Goal: Transaction & Acquisition: Download file/media

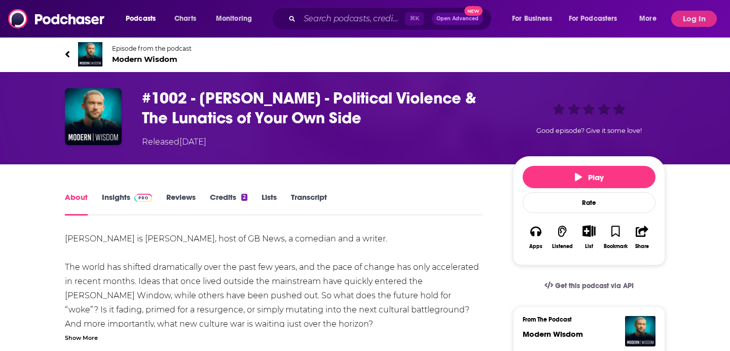
click at [314, 198] on link "Transcript" at bounding box center [309, 203] width 36 height 23
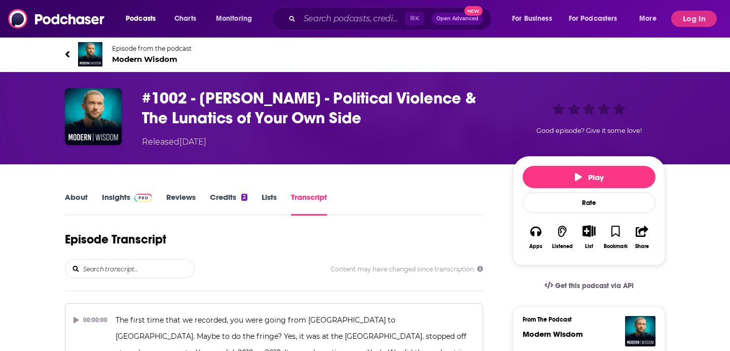
scroll to position [1654, 0]
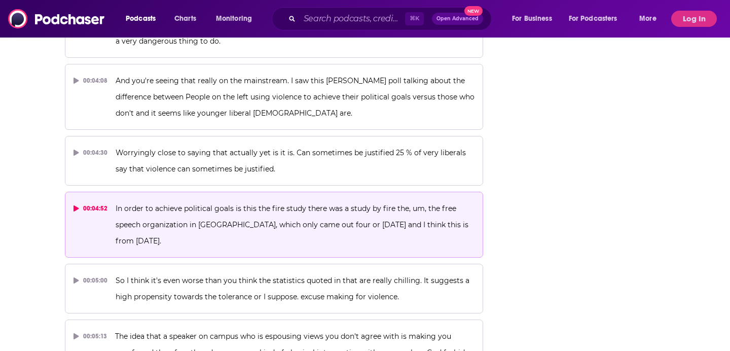
click at [92, 200] on div "00:04:52" at bounding box center [91, 208] width 34 height 16
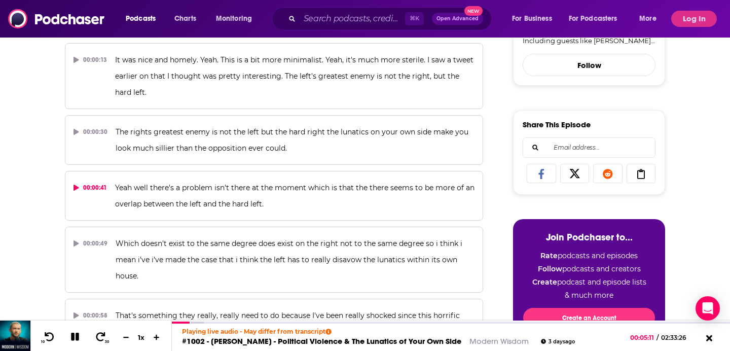
scroll to position [442, 0]
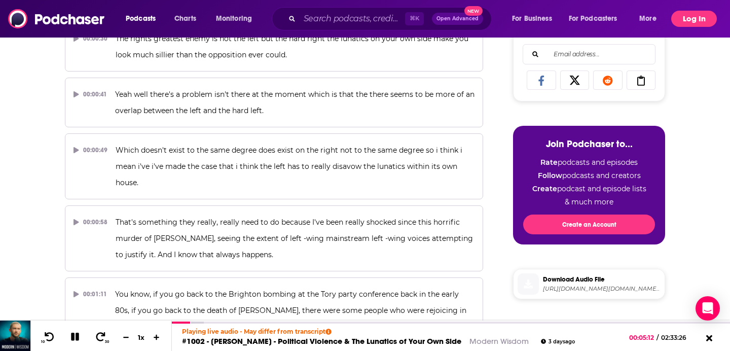
click at [689, 19] on button "Log In" at bounding box center [694, 19] width 46 height 16
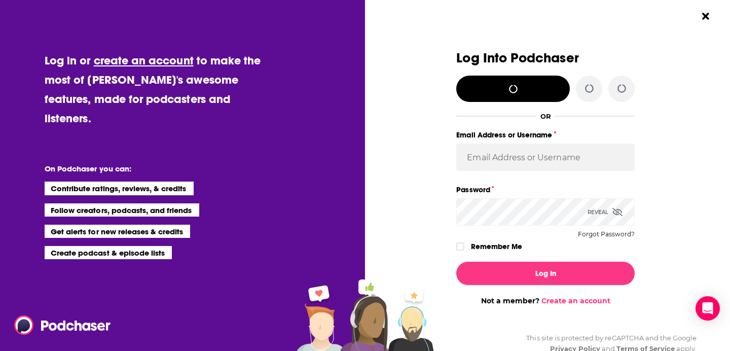
scroll to position [0, 0]
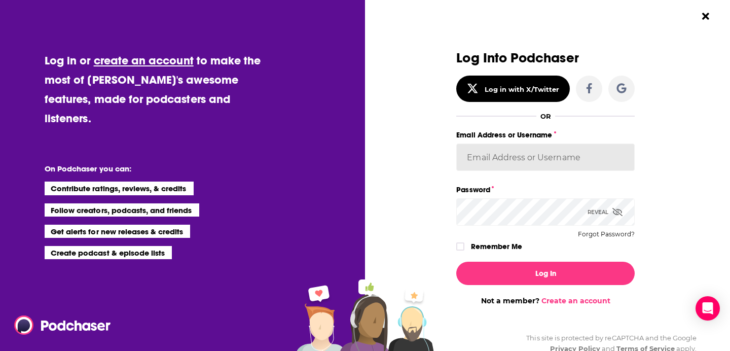
click at [551, 149] on input "Email Address or Username" at bounding box center [545, 157] width 179 height 27
type input "jackhw@umich.edu"
click at [542, 162] on input "jackhw@umich.edu" at bounding box center [545, 157] width 179 height 27
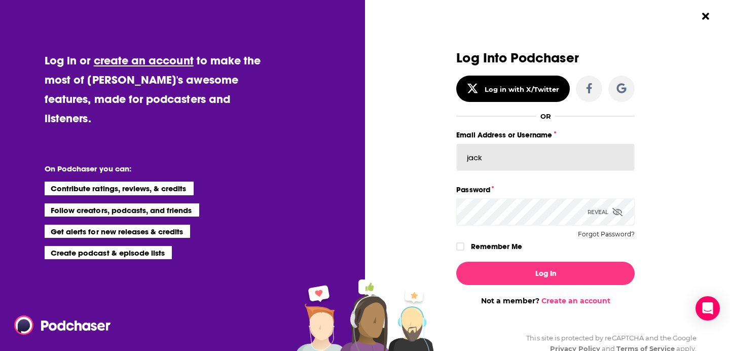
type input "jack.whitten@thefire.org"
click at [456, 262] on button "Log In" at bounding box center [545, 273] width 179 height 23
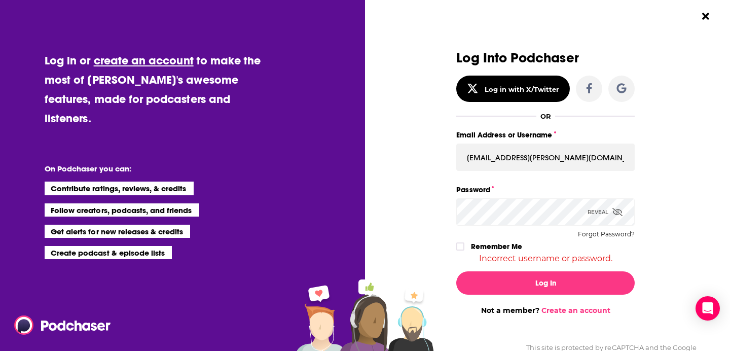
click at [614, 212] on icon "Dialog" at bounding box center [618, 212] width 10 height 8
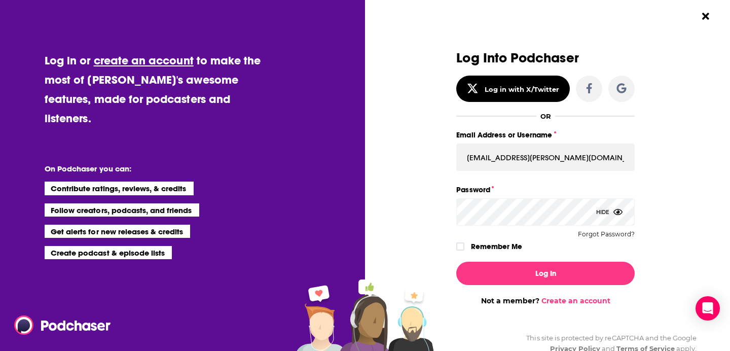
click at [456, 262] on button "Log In" at bounding box center [545, 273] width 179 height 23
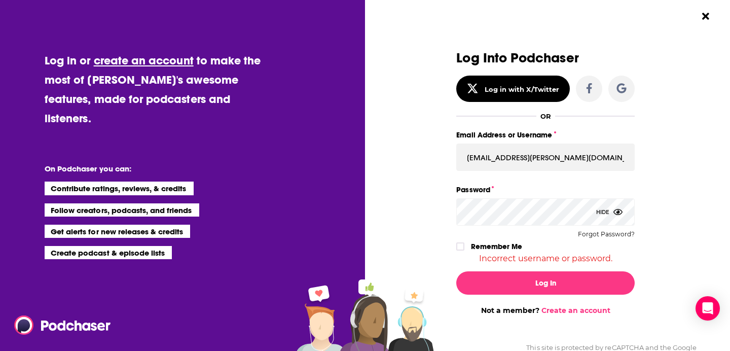
click at [606, 229] on div "Log Into Podchaser Log in with X/Twitter OR Email Address or Username jack.whit…" at bounding box center [545, 157] width 179 height 212
click at [604, 232] on button "Forgot Password?" at bounding box center [606, 234] width 57 height 7
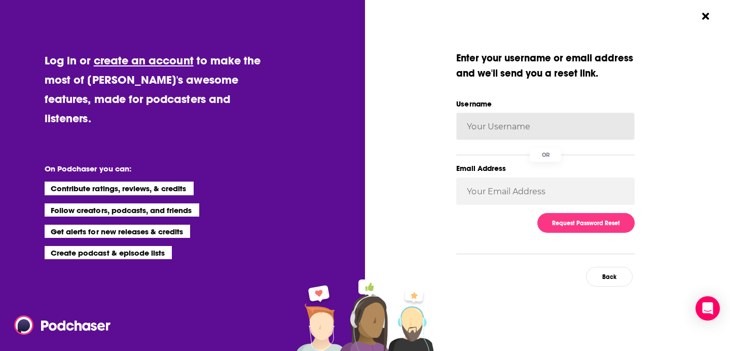
click at [517, 120] on input "Username" at bounding box center [545, 126] width 179 height 27
type input "FIREPodchaser25"
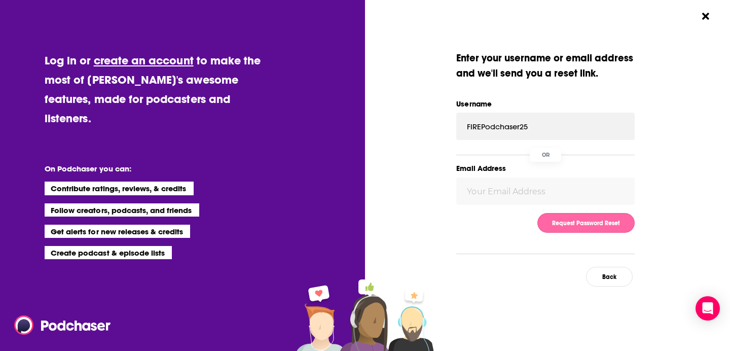
click at [571, 229] on button "Request Password Reset" at bounding box center [586, 223] width 97 height 20
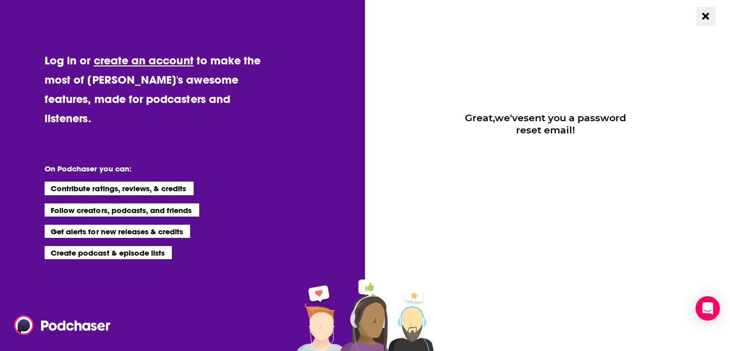
click at [705, 18] on icon "Close Button" at bounding box center [705, 16] width 7 height 10
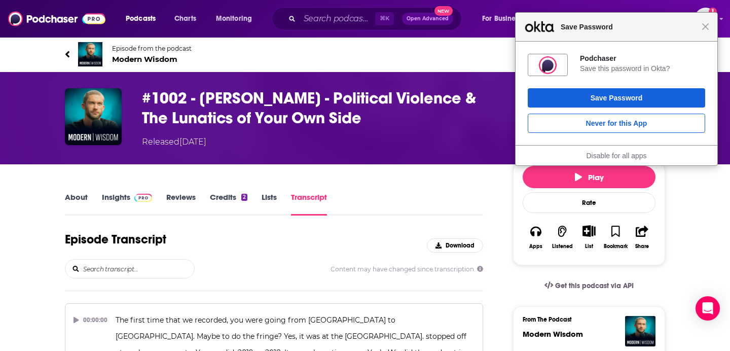
click at [341, 117] on h3 "#1002 - Andrew Doyle - Political Violence & The Lunatics of Your Own Side" at bounding box center [319, 108] width 355 height 40
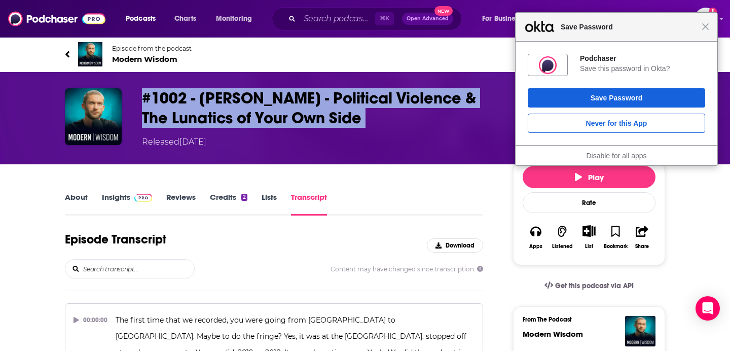
click at [341, 117] on h3 "#1002 - Andrew Doyle - Political Violence & The Lunatics of Your Own Side" at bounding box center [319, 108] width 355 height 40
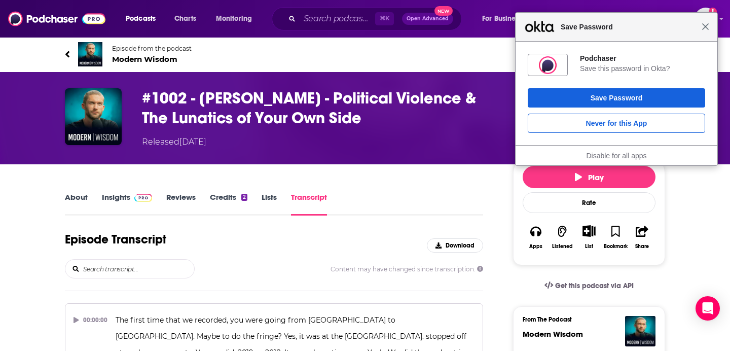
click at [706, 29] on span "Close" at bounding box center [706, 27] width 8 height 8
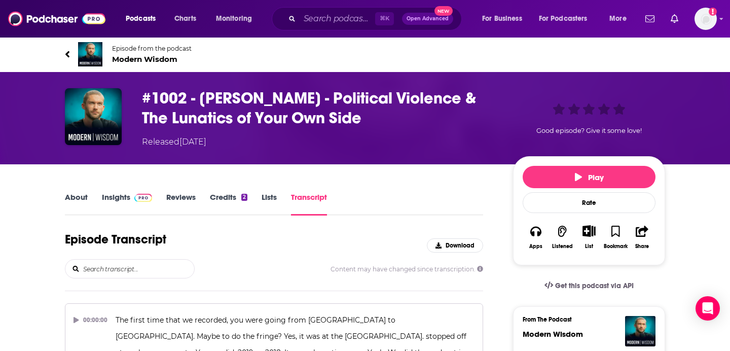
click at [359, 123] on h3 "#1002 - Andrew Doyle - Political Violence & The Lunatics of Your Own Side" at bounding box center [319, 108] width 355 height 40
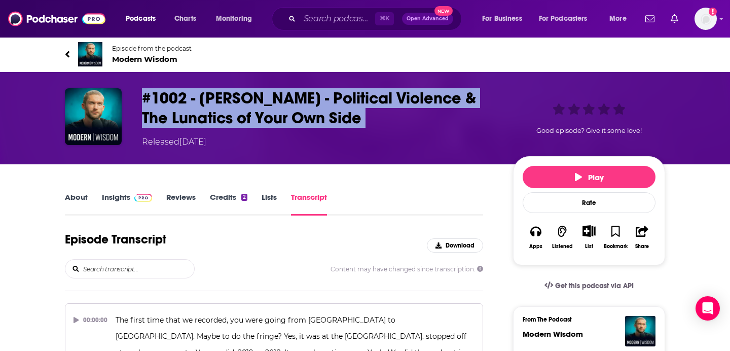
click at [359, 123] on h3 "#1002 - Andrew Doyle - Political Violence & The Lunatics of Your Own Side" at bounding box center [319, 108] width 355 height 40
copy h3 "#1002 - Andrew Doyle - Political Violence & The Lunatics of Your Own Side"
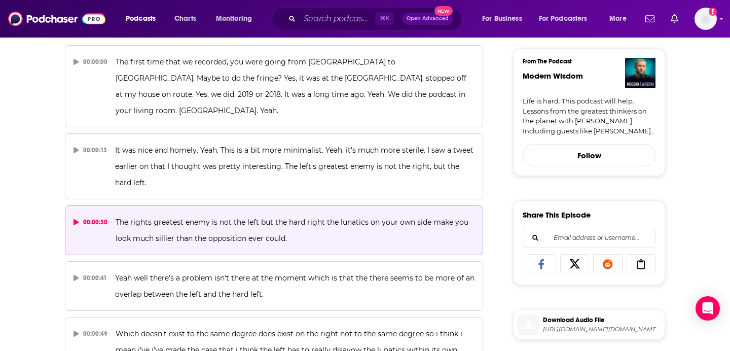
scroll to position [372, 0]
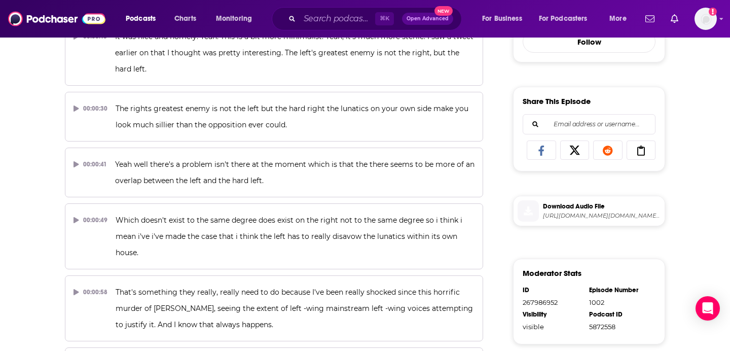
click at [555, 211] on span "Download Audio File" at bounding box center [602, 206] width 118 height 9
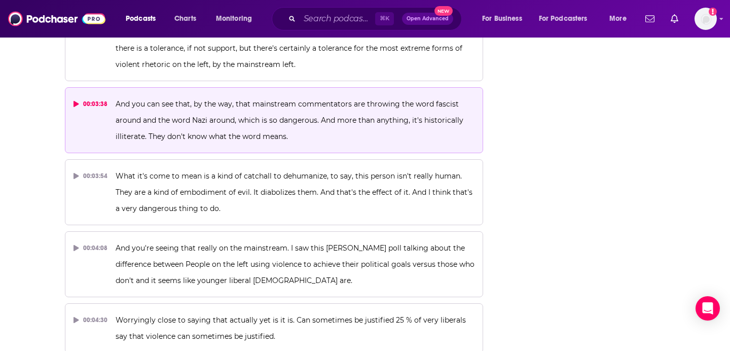
scroll to position [1532, 0]
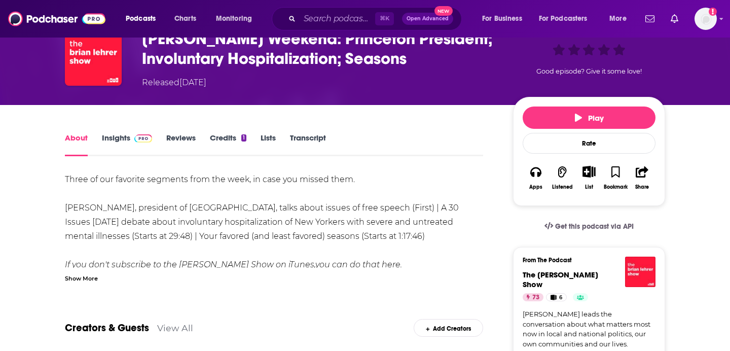
scroll to position [156, 0]
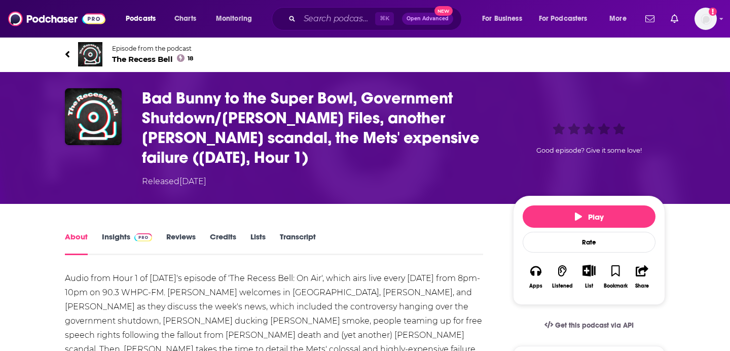
click at [291, 237] on link "Transcript" at bounding box center [298, 243] width 36 height 23
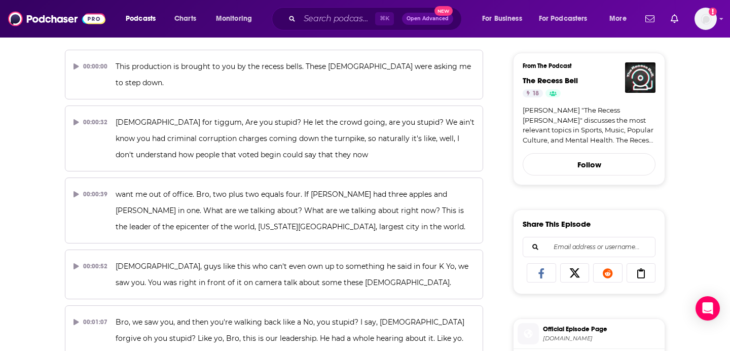
scroll to position [376, 0]
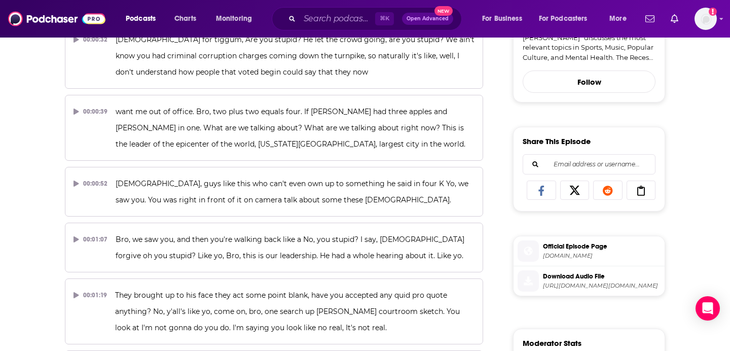
click at [609, 282] on span "Download Audio File https://dts.podtrac.com/redirect.mp3/api.spreaker.com/downl…" at bounding box center [600, 280] width 122 height 20
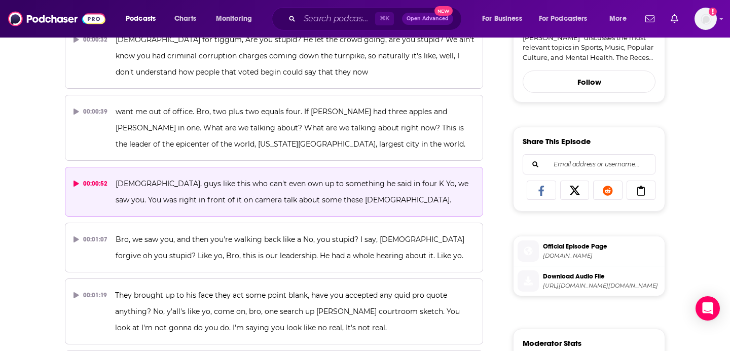
scroll to position [0, 0]
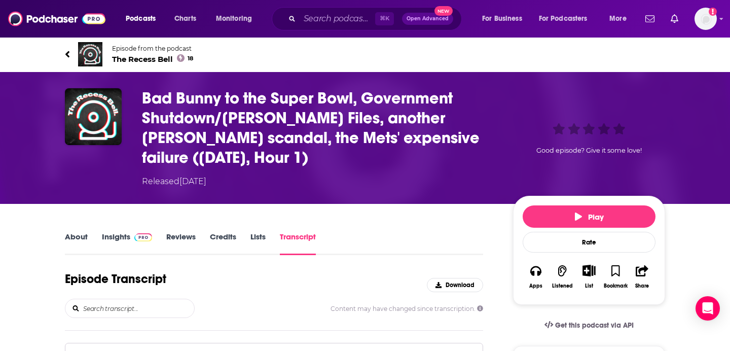
click at [208, 161] on h3 "Bad Bunny to the Super Bowl, Government Shutdown/Epstein Files, another Eric Ad…" at bounding box center [319, 127] width 355 height 79
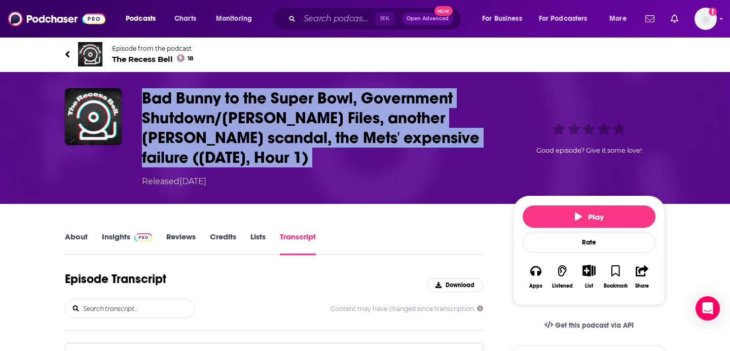
click at [208, 161] on h3 "Bad Bunny to the Super Bowl, Government Shutdown/Epstein Files, another Eric Ad…" at bounding box center [319, 127] width 355 height 79
copy h3 "Bad Bunny to the Super Bowl, Government Shutdown/Epstein Files, another Eric Ad…"
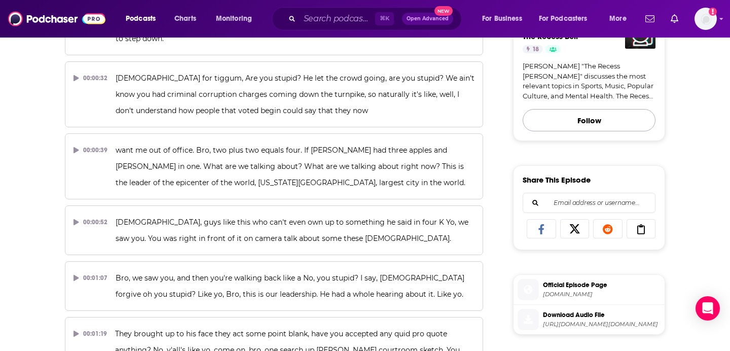
scroll to position [450, 0]
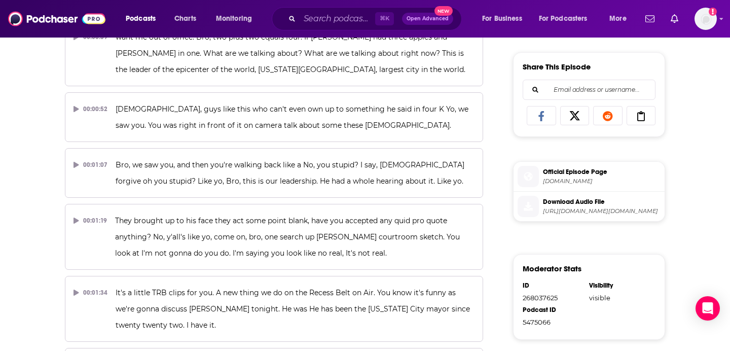
click at [584, 215] on span "https://dts.podtrac.com/redirect.mp3/api.spreaker.com/download/episode/68014986…" at bounding box center [602, 211] width 118 height 8
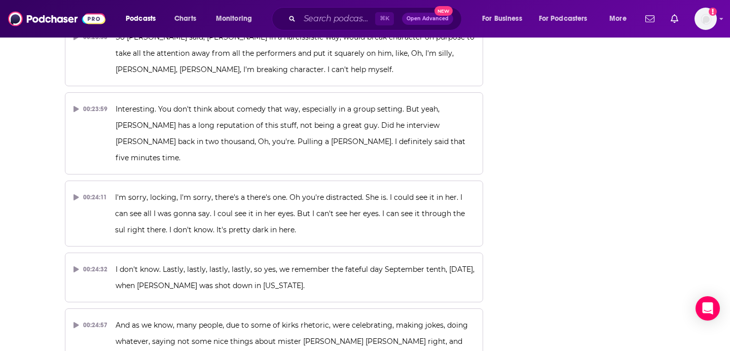
scroll to position [6236, 0]
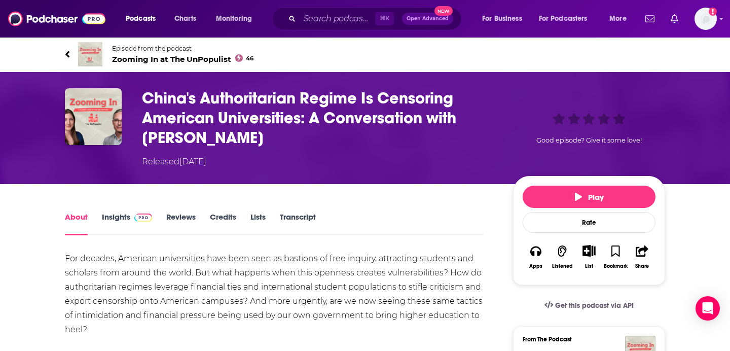
click at [294, 144] on h1 "China's Authoritarian Regime Is Censoring American Universities: A Conversation…" at bounding box center [319, 117] width 355 height 59
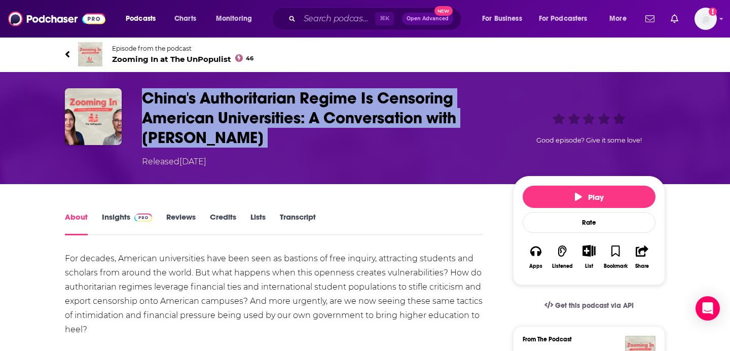
click at [294, 144] on h1 "China's Authoritarian Regime Is Censoring American Universities: A Conversation…" at bounding box center [319, 117] width 355 height 59
copy h1 "China's Authoritarian Regime Is Censoring American Universities: A Conversation…"
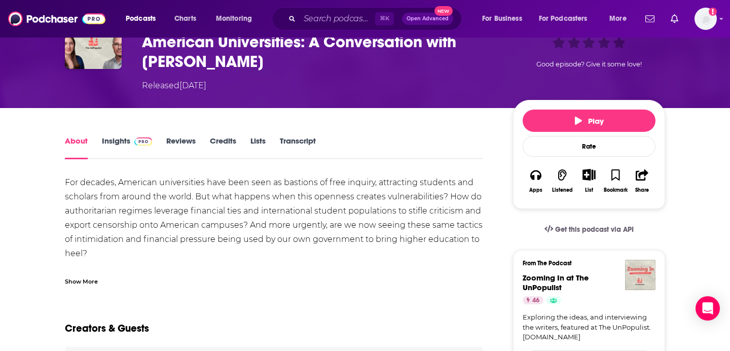
click at [89, 279] on div "Show More" at bounding box center [81, 281] width 33 height 10
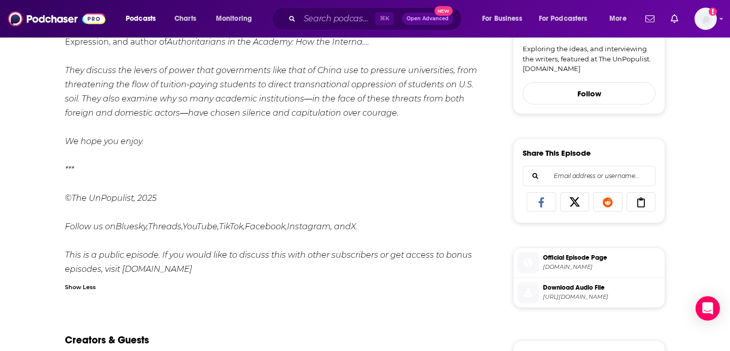
scroll to position [445, 0]
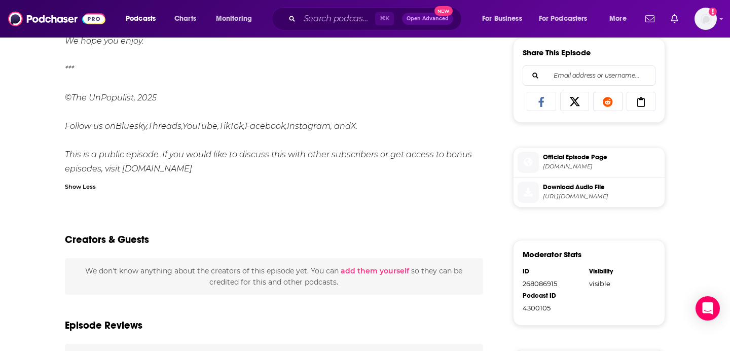
click at [572, 194] on span "Download Audio File https://api.substack.com/feed/podcast/174996737/d794e61f83a…" at bounding box center [600, 192] width 122 height 20
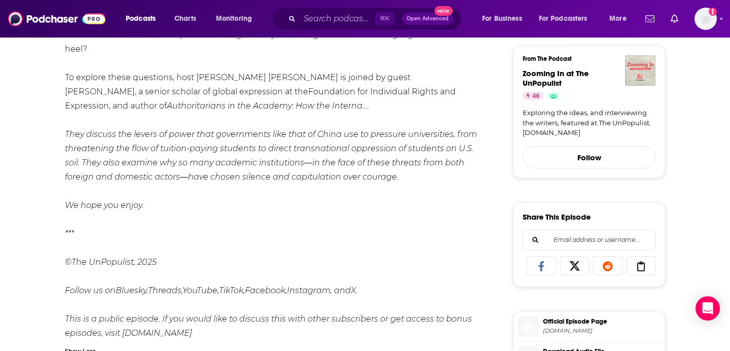
scroll to position [0, 0]
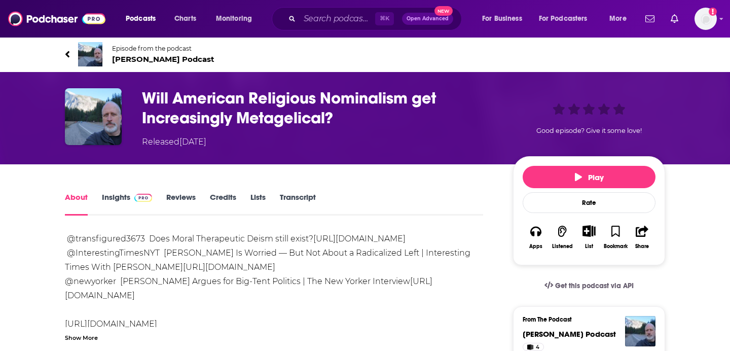
click at [301, 193] on link "Transcript" at bounding box center [298, 203] width 36 height 23
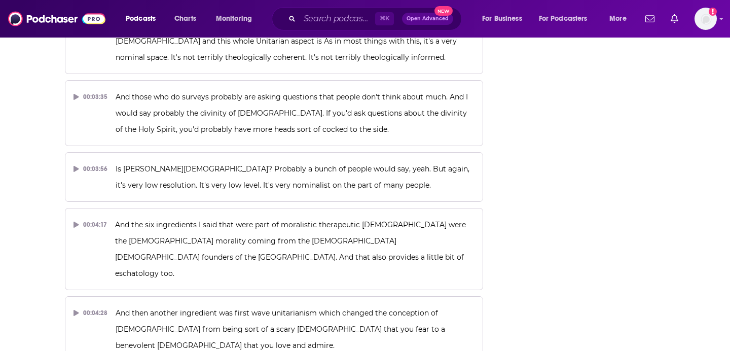
scroll to position [11136, 0]
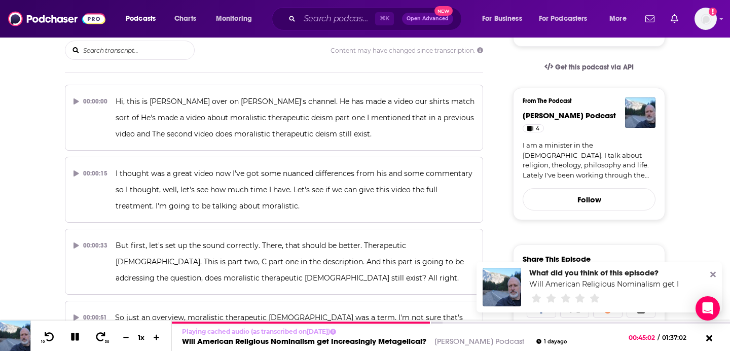
scroll to position [0, 0]
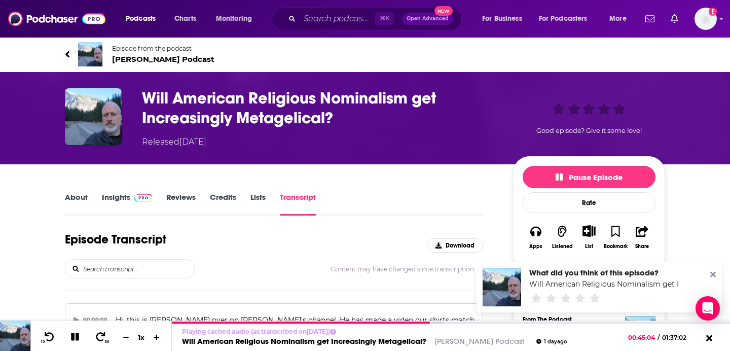
click at [153, 61] on span "[PERSON_NAME] Podcast" at bounding box center [163, 59] width 102 height 10
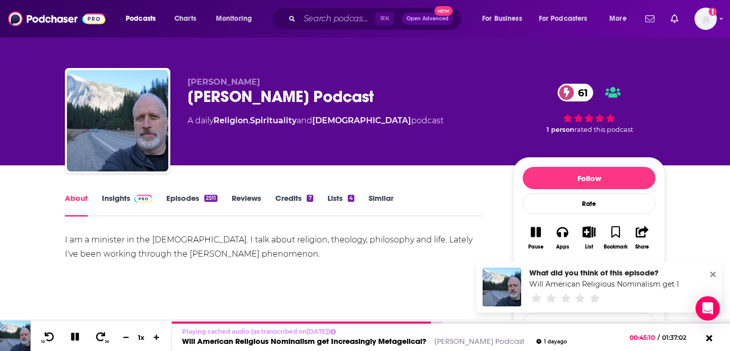
click at [130, 198] on span at bounding box center [141, 198] width 22 height 10
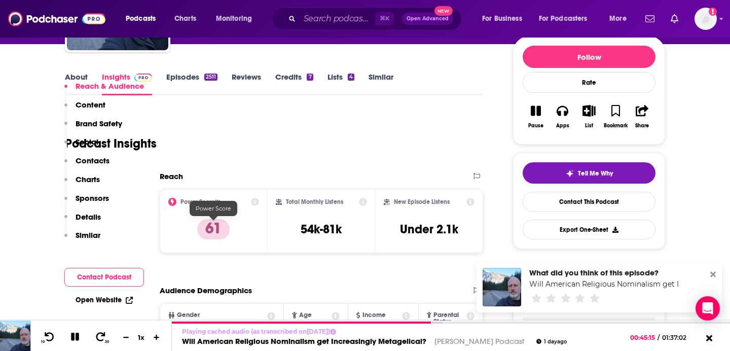
scroll to position [190, 0]
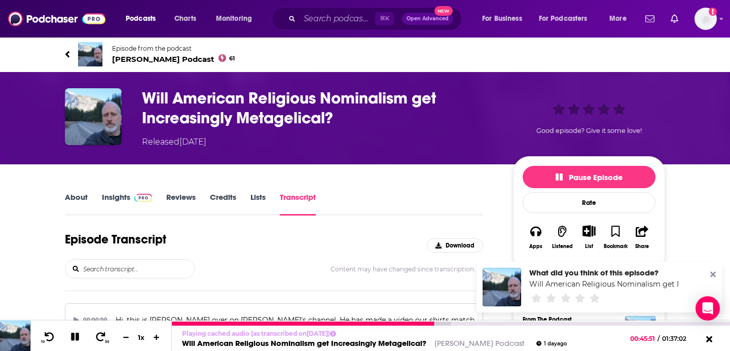
click at [74, 335] on icon at bounding box center [75, 337] width 8 height 8
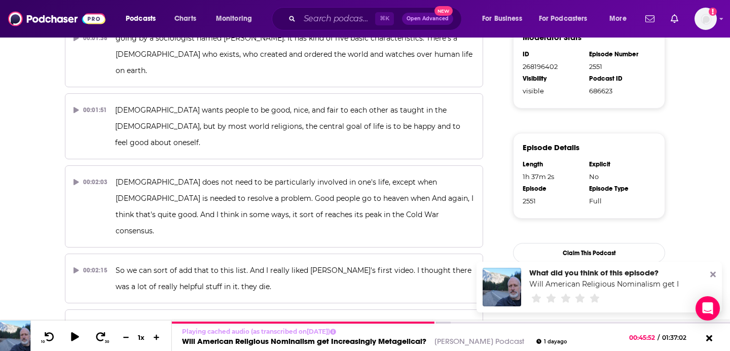
scroll to position [444, 0]
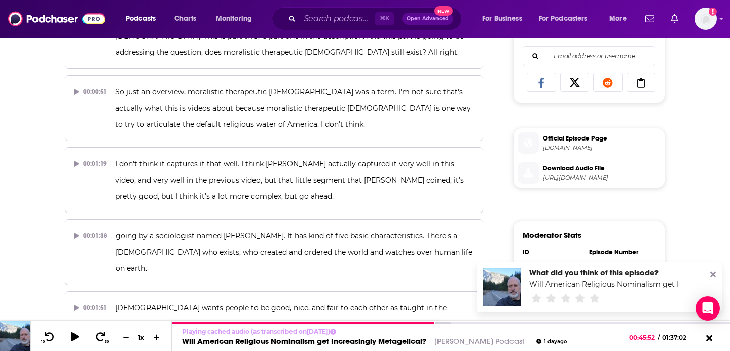
click at [568, 173] on span "Download Audio File" at bounding box center [602, 168] width 118 height 9
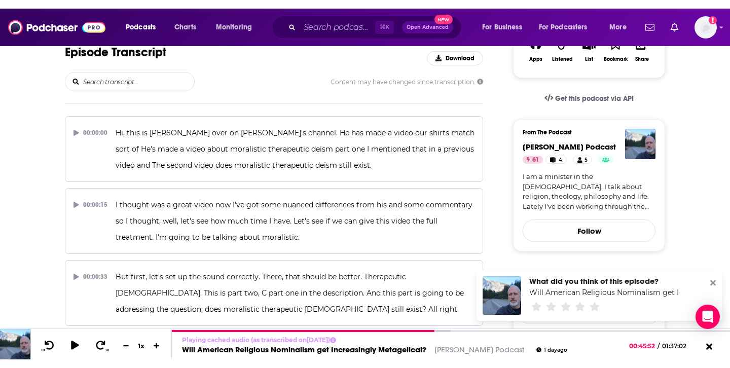
scroll to position [0, 0]
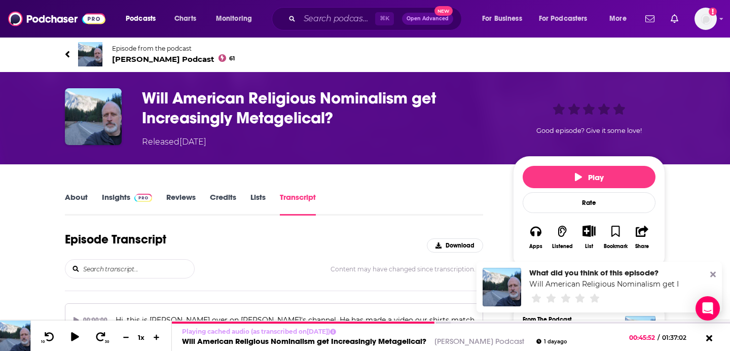
click at [376, 110] on h3 "Will American Religious Nominalism get Increasingly Metagelical?" at bounding box center [319, 108] width 355 height 40
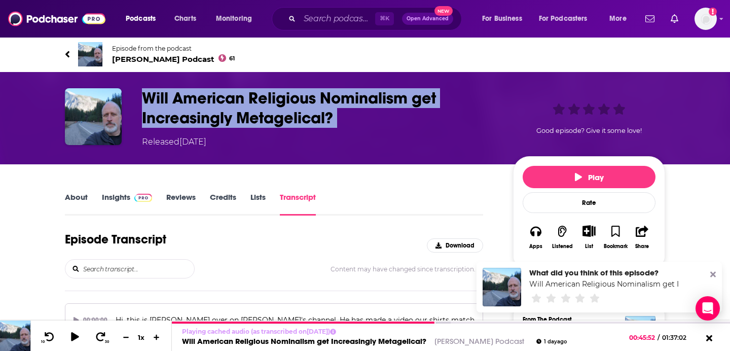
click at [376, 110] on h3 "Will American Religious Nominalism get Increasingly Metagelical?" at bounding box center [319, 108] width 355 height 40
copy h3 "Will American Religious Nominalism get Increasingly Metagelical?"
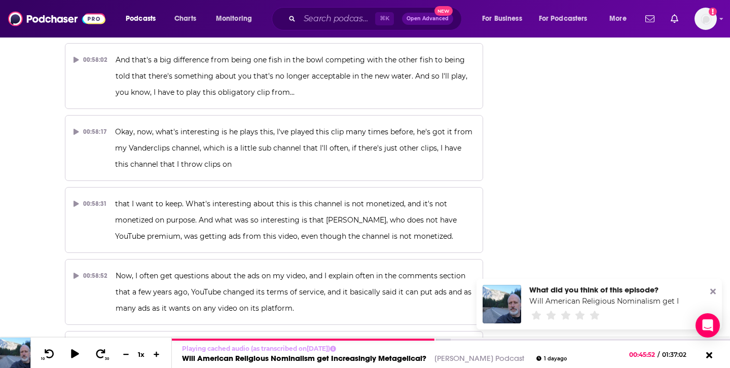
scroll to position [5472, 0]
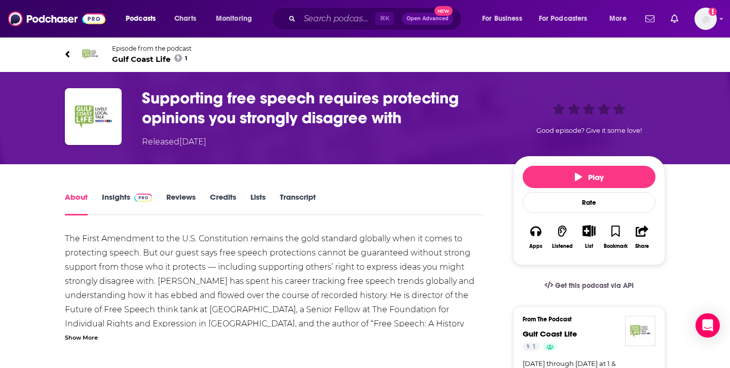
click at [432, 115] on h1 "Supporting free speech requires protecting opinions you strongly disagree with" at bounding box center [319, 108] width 355 height 40
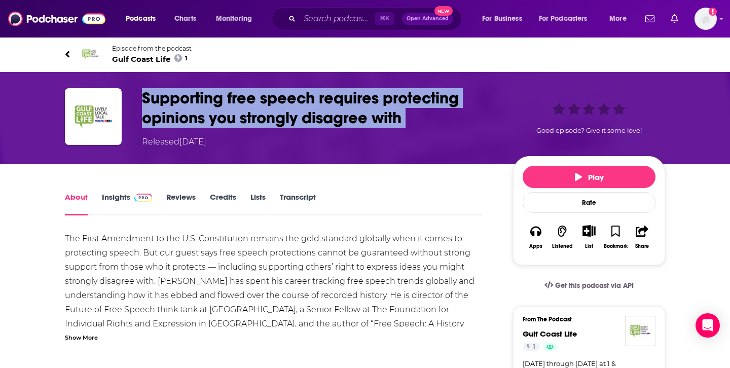
click at [432, 115] on h1 "Supporting free speech requires protecting opinions you strongly disagree with" at bounding box center [319, 108] width 355 height 40
copy h1 "Supporting free speech requires protecting opinions you strongly disagree with"
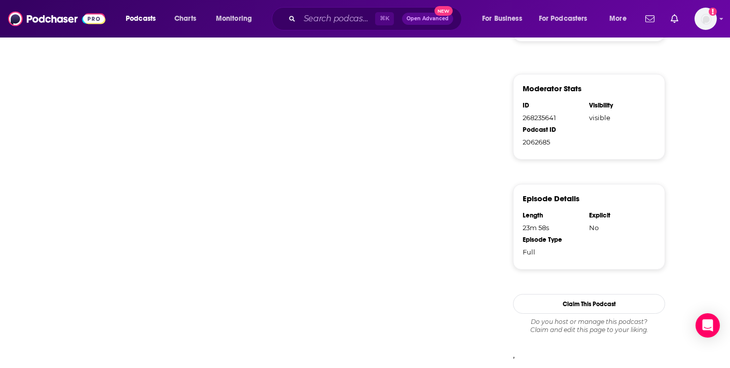
scroll to position [438, 0]
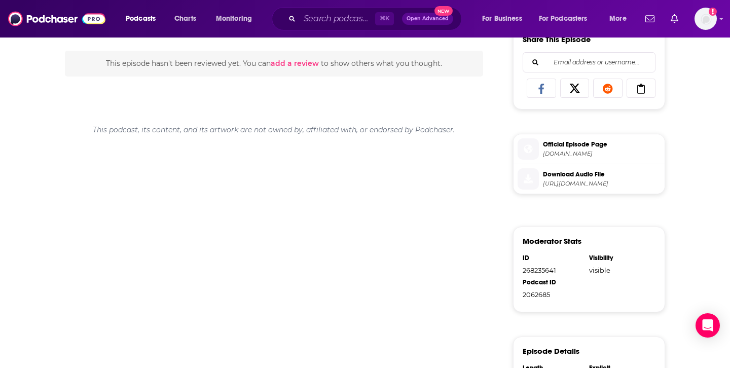
click at [580, 178] on span "Download Audio File" at bounding box center [602, 174] width 118 height 9
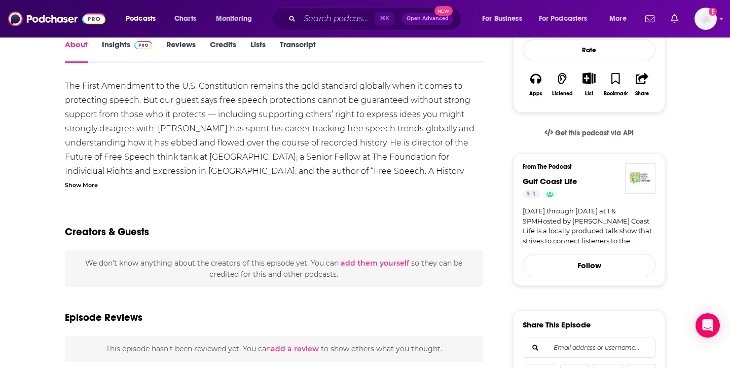
scroll to position [101, 0]
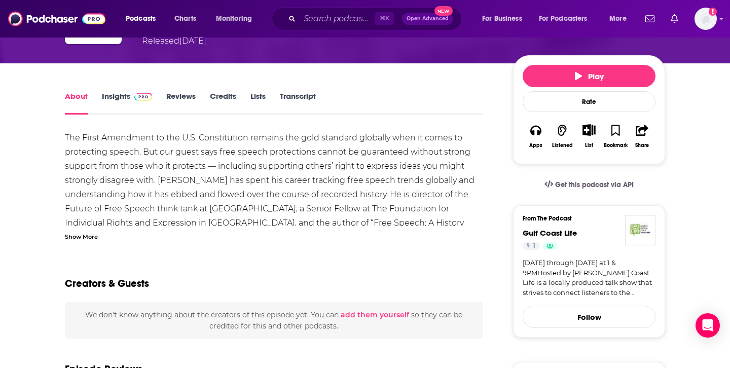
click at [304, 101] on link "Transcript" at bounding box center [298, 102] width 36 height 23
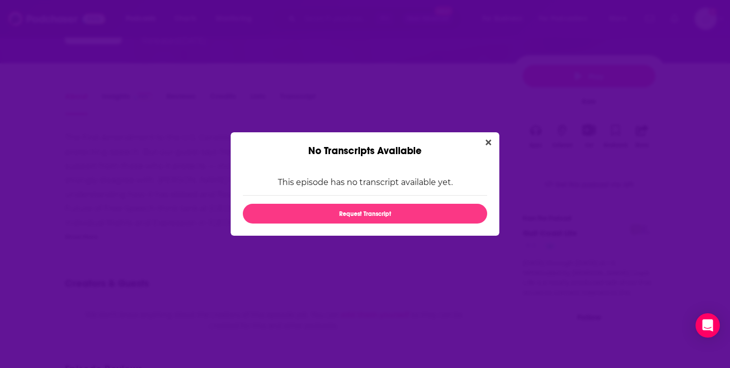
click at [484, 140] on button "Close" at bounding box center [489, 142] width 14 height 13
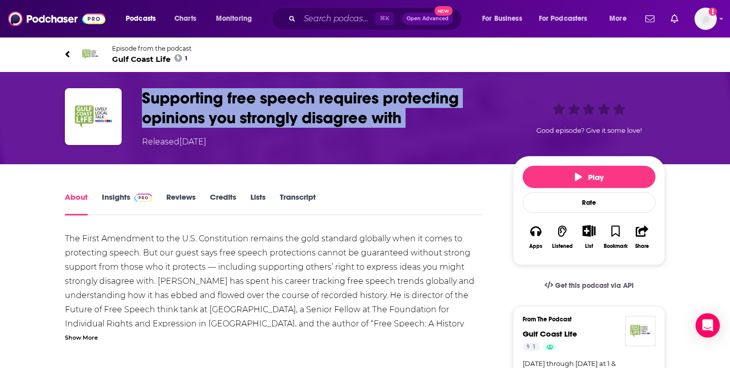
scroll to position [101, 0]
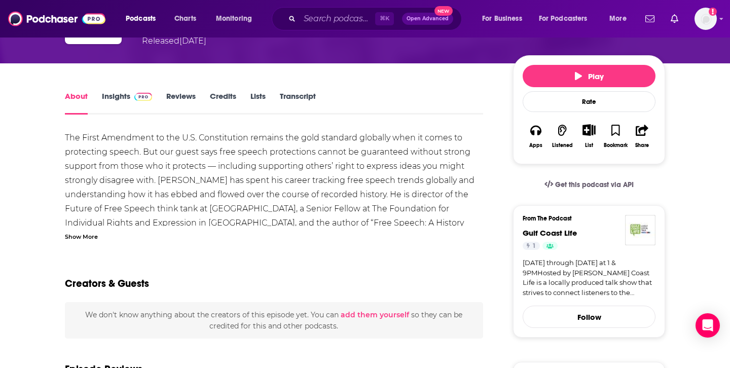
click at [92, 234] on div "Show More" at bounding box center [81, 236] width 33 height 10
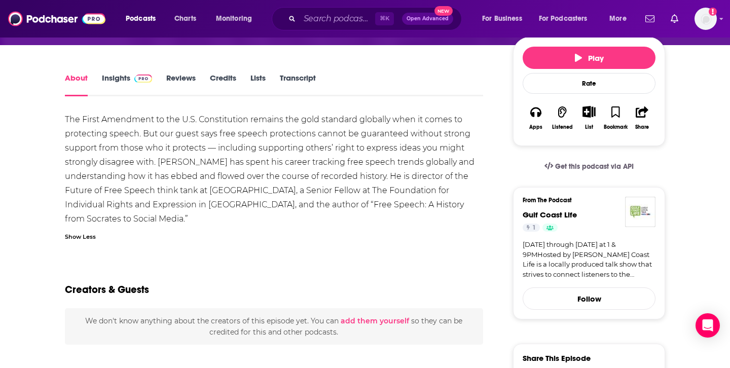
scroll to position [0, 0]
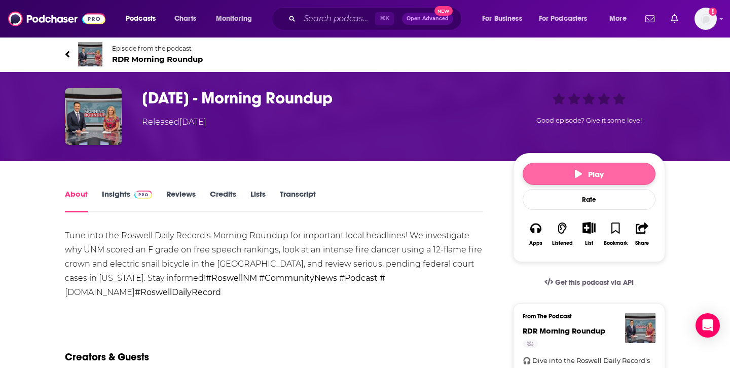
click at [585, 167] on button "Play" at bounding box center [589, 174] width 133 height 22
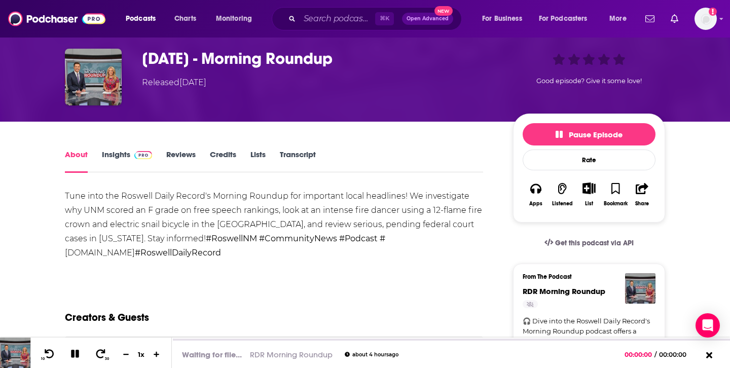
scroll to position [105, 0]
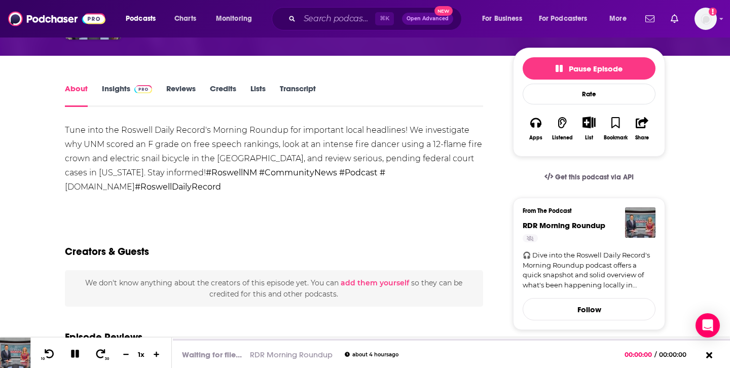
click at [290, 93] on link "Transcript" at bounding box center [298, 95] width 36 height 23
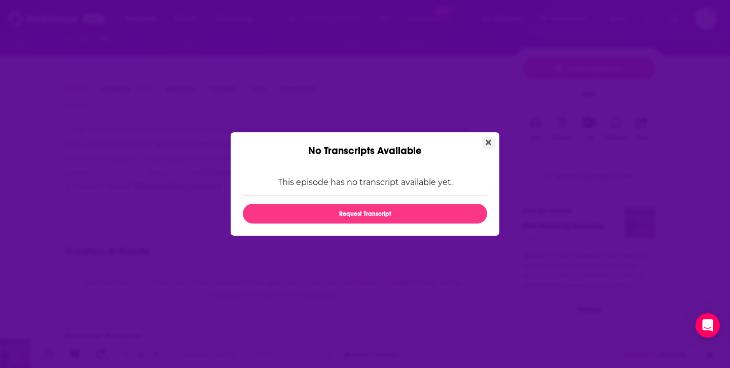
click at [483, 142] on button "Close" at bounding box center [489, 142] width 14 height 13
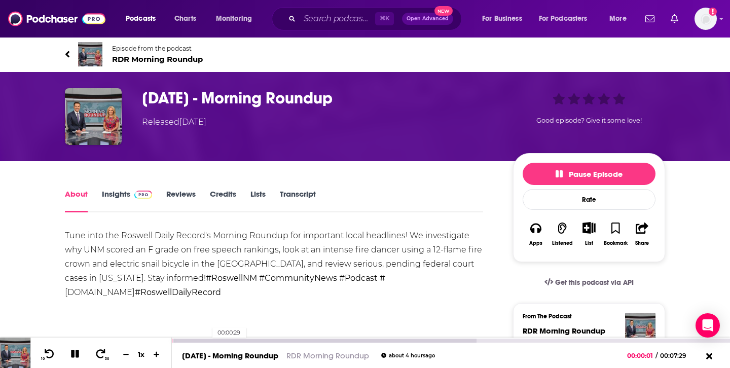
click at [207, 339] on div at bounding box center [324, 341] width 305 height 4
click at [253, 339] on div at bounding box center [324, 341] width 305 height 4
click at [280, 340] on div at bounding box center [324, 341] width 305 height 4
click at [302, 340] on div at bounding box center [418, 341] width 493 height 4
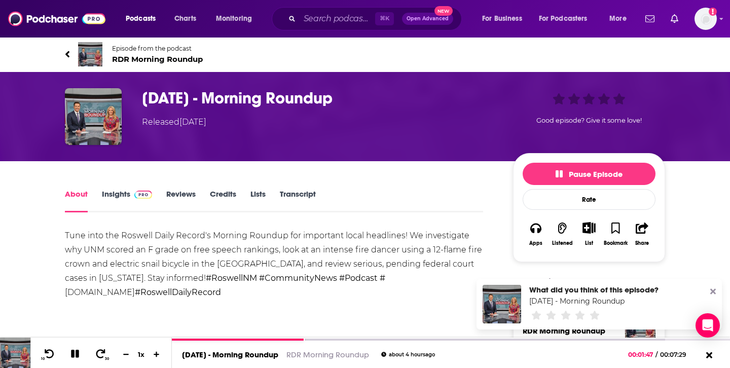
click at [716, 290] on icon at bounding box center [713, 292] width 6 height 6
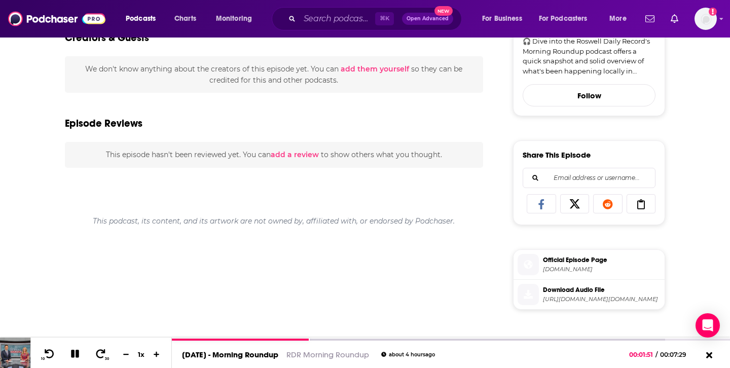
scroll to position [332, 0]
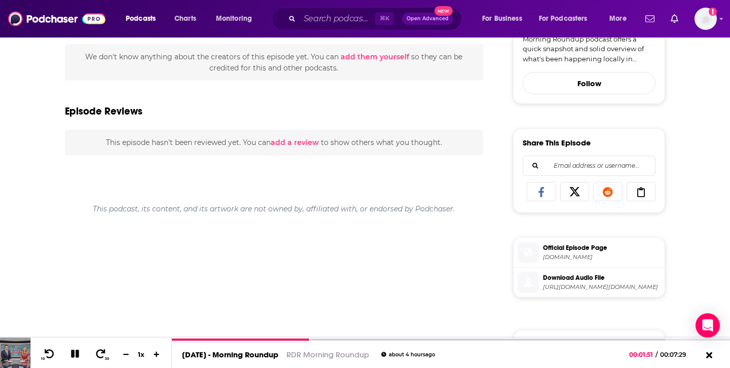
click at [577, 282] on span "Download Audio File" at bounding box center [602, 277] width 118 height 9
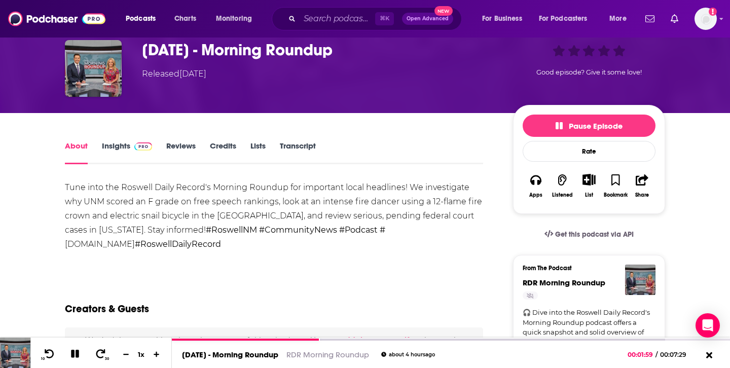
scroll to position [0, 0]
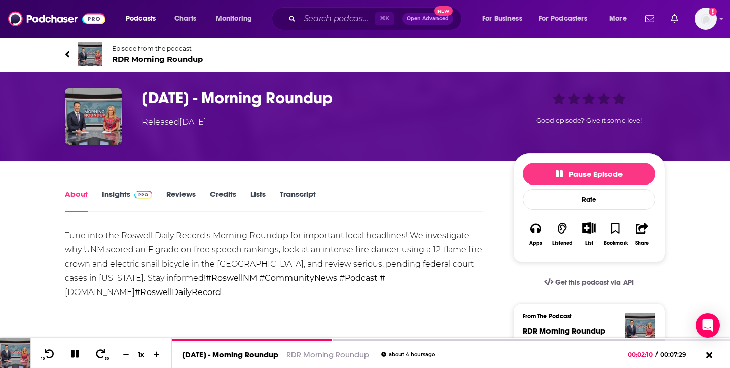
click at [433, 104] on h1 "[DATE] - Morning Roundup" at bounding box center [319, 98] width 355 height 20
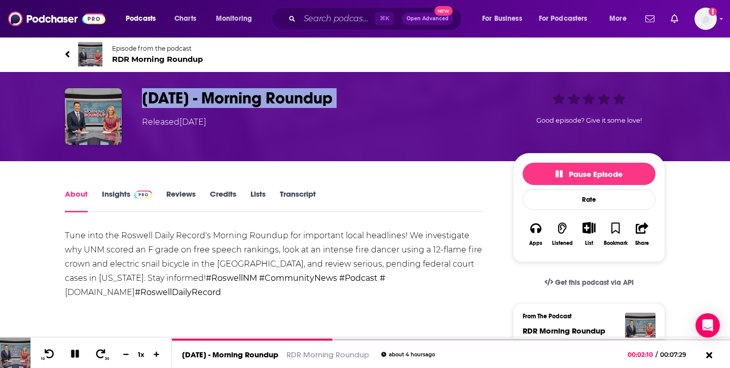
click at [433, 104] on h1 "[DATE] - Morning Roundup" at bounding box center [319, 98] width 355 height 20
copy h1 "[DATE] - Morning Roundup"
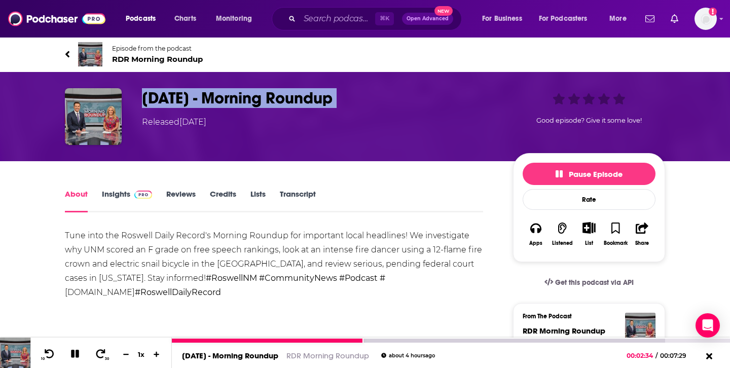
click at [75, 353] on icon at bounding box center [75, 353] width 12 height 13
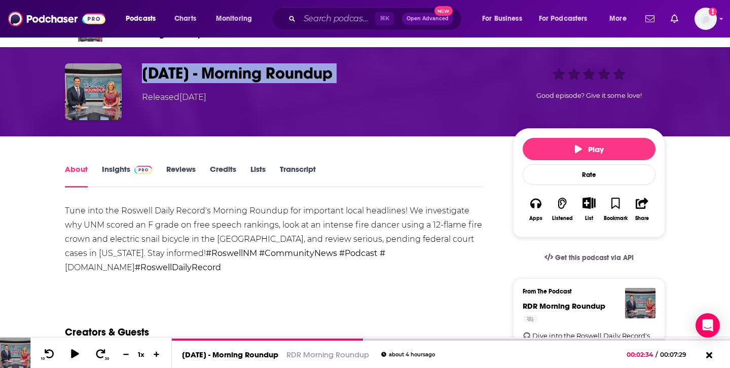
scroll to position [27, 0]
